Goal: Task Accomplishment & Management: Use online tool/utility

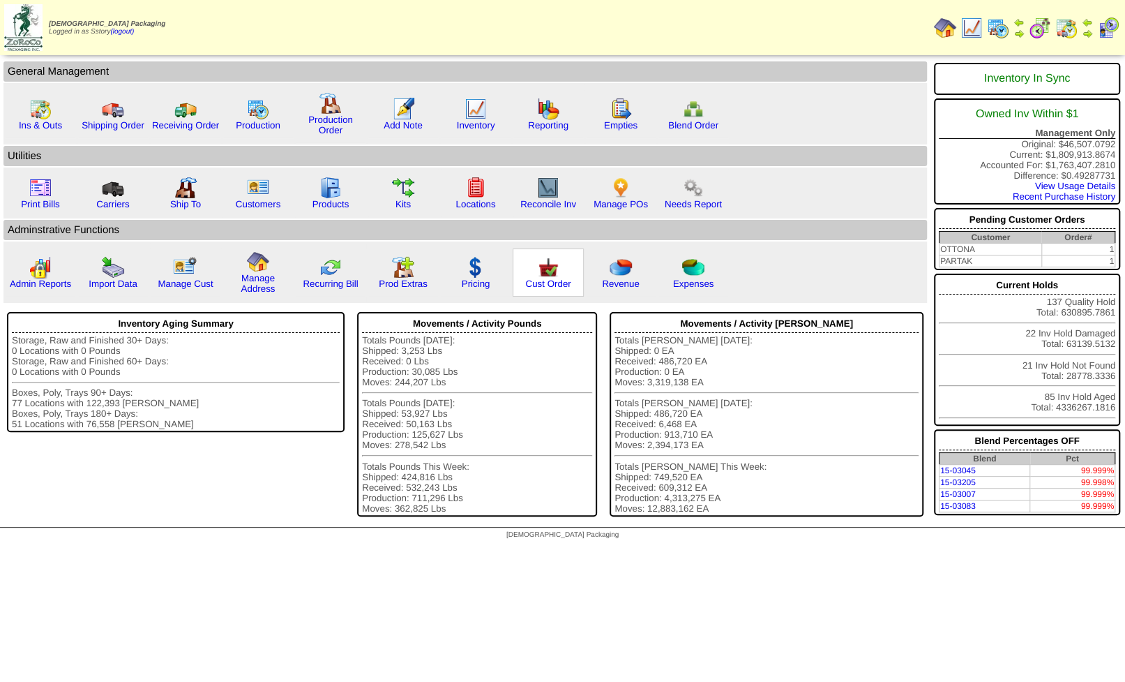
click at [544, 276] on img at bounding box center [548, 267] width 22 height 22
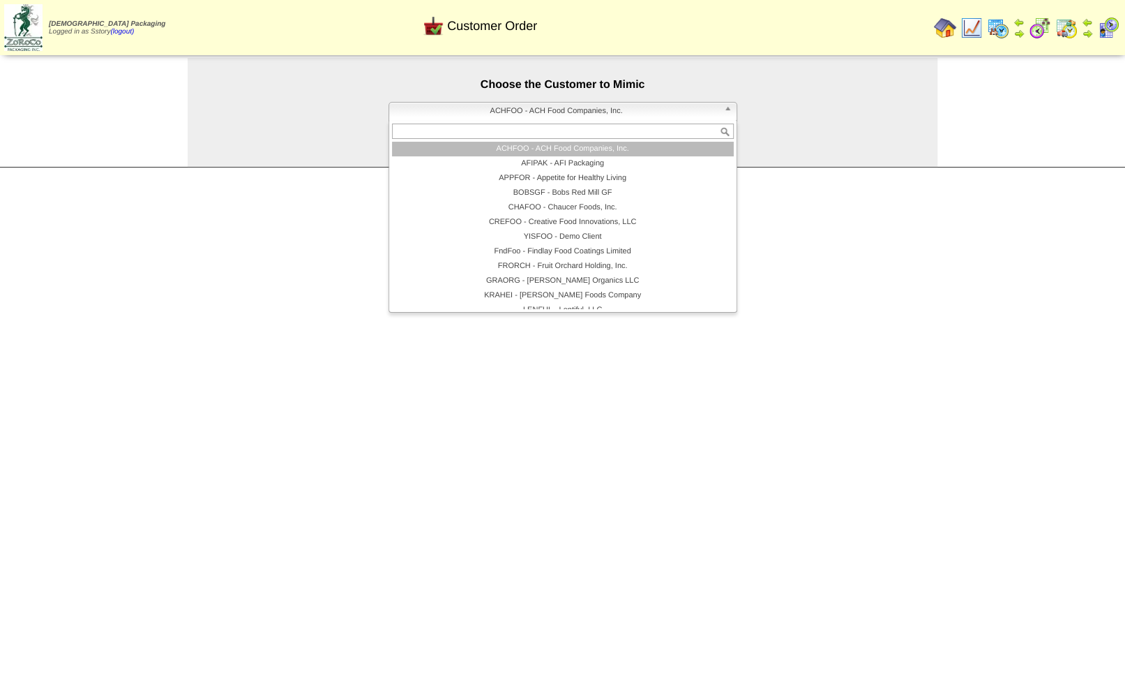
click at [531, 107] on span "ACHFOO - ACH Food Companies, Inc." at bounding box center [557, 111] width 324 height 17
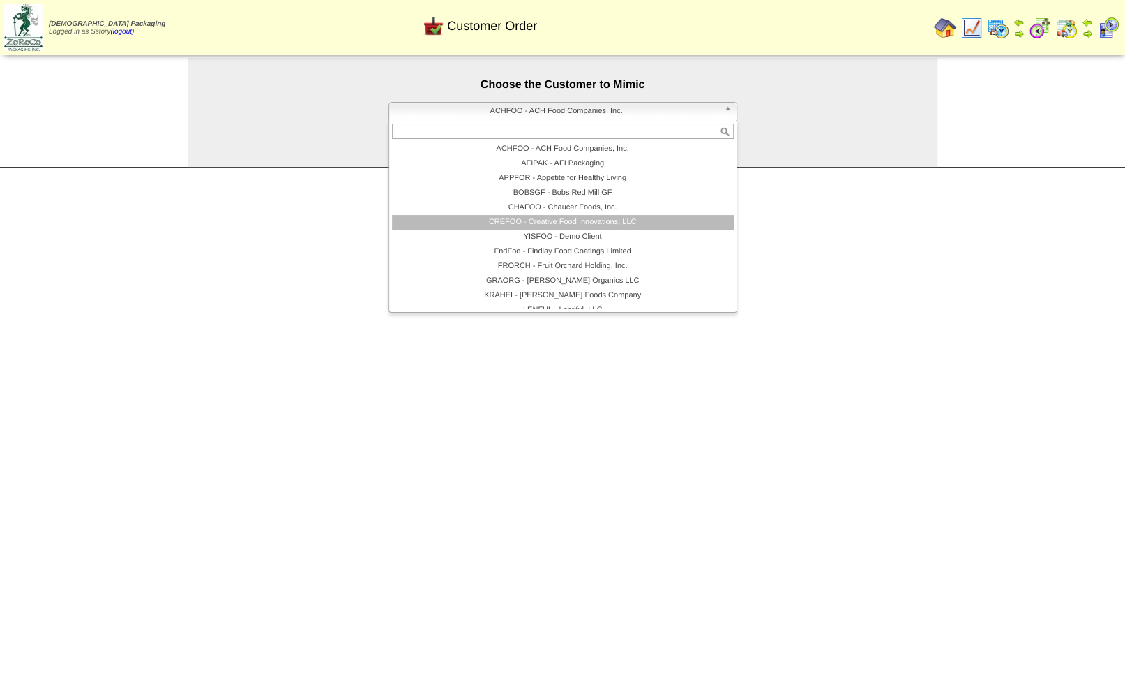
click at [548, 224] on li "CREFOO - Creative Food Innovations, LLC" at bounding box center [563, 222] width 342 height 15
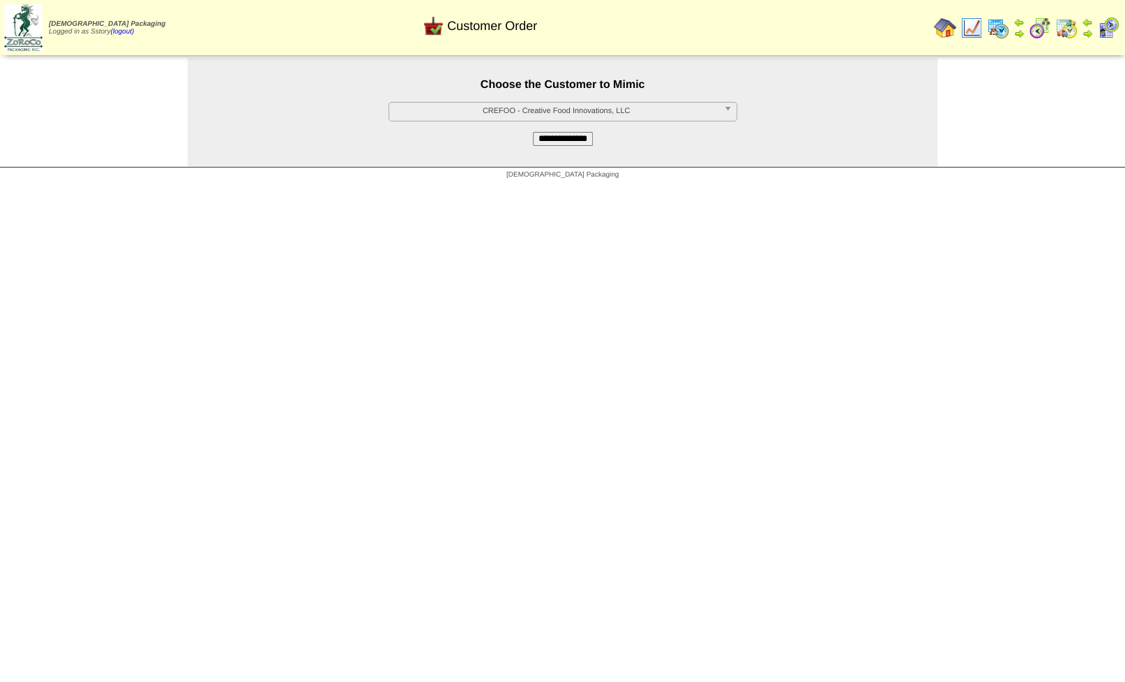
click at [551, 144] on input "**********" at bounding box center [563, 139] width 60 height 14
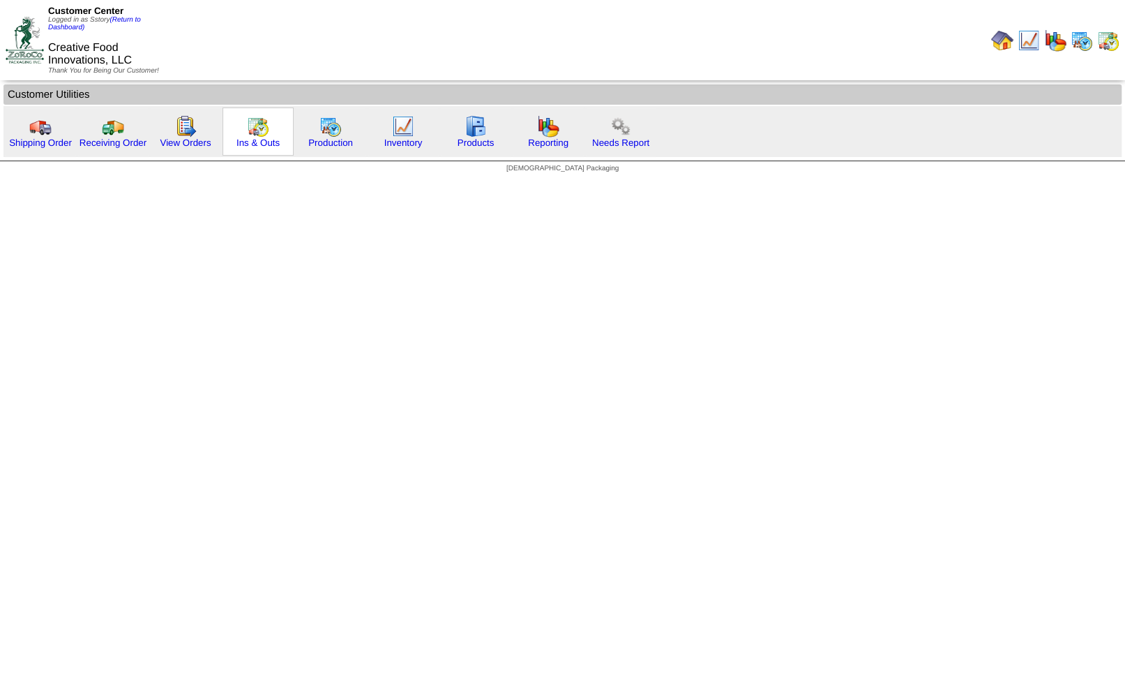
click at [259, 131] on img at bounding box center [258, 126] width 22 height 22
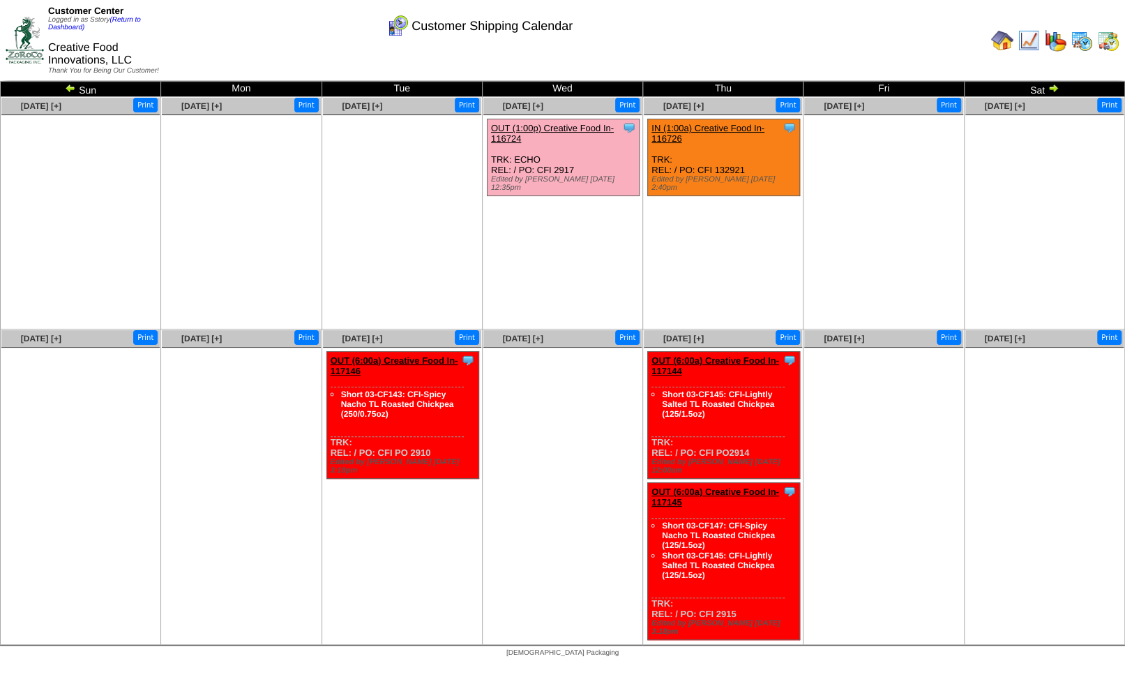
click at [75, 89] on img at bounding box center [70, 87] width 11 height 11
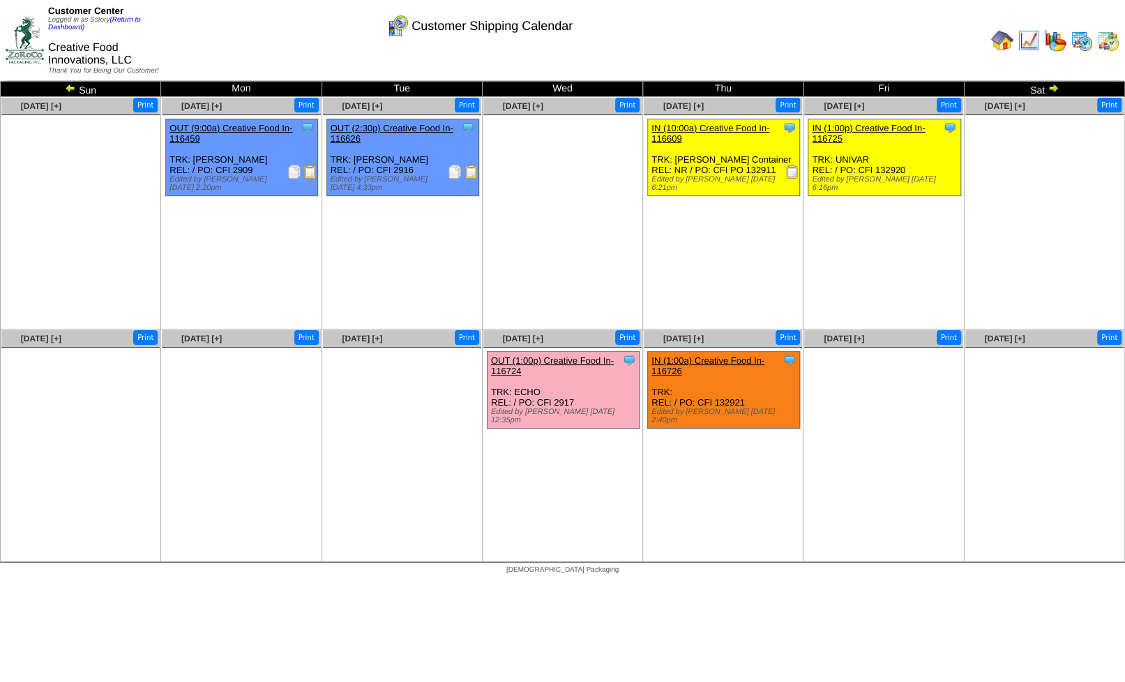
click at [469, 172] on img at bounding box center [472, 172] width 14 height 14
